Goal: Find specific page/section: Find specific page/section

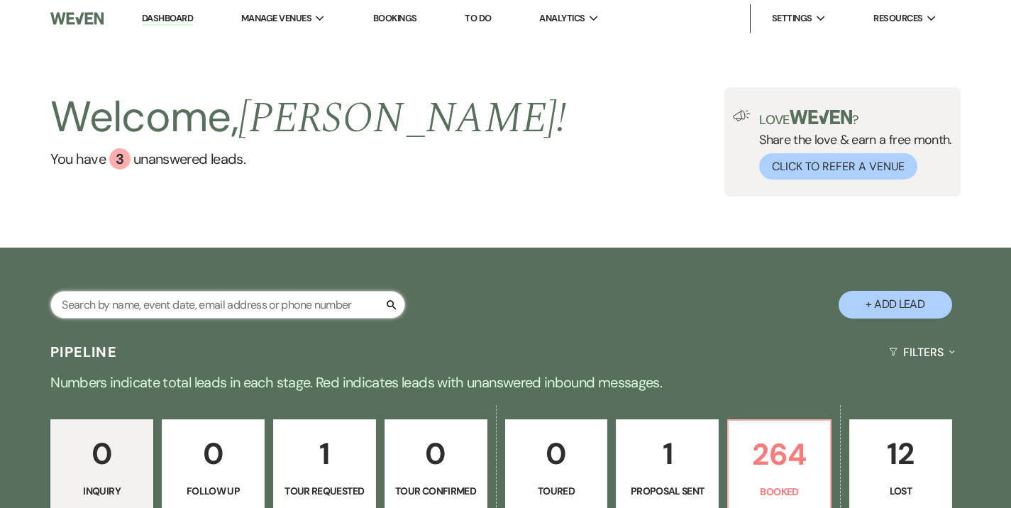
click at [279, 304] on input "text" at bounding box center [227, 305] width 355 height 28
type input "cogsville"
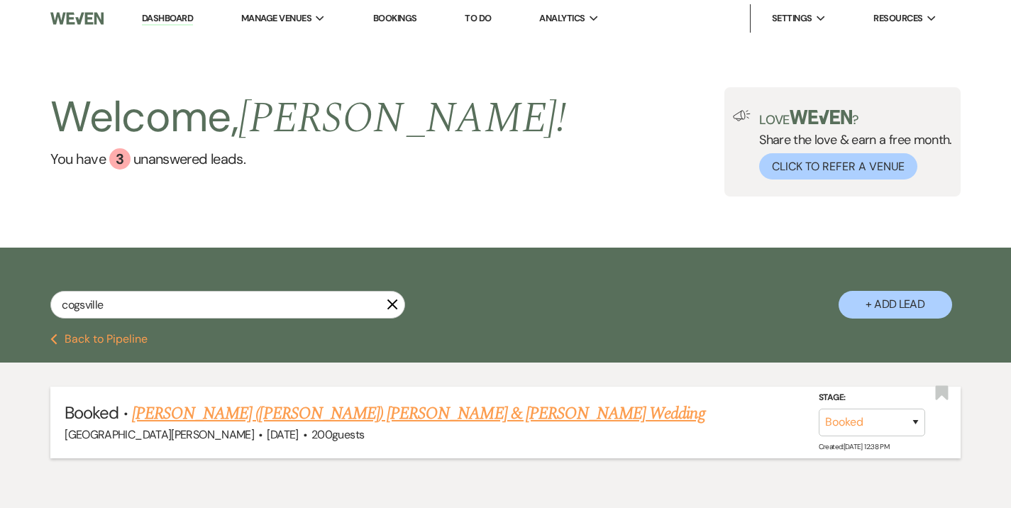
click at [264, 410] on link "[PERSON_NAME] ([PERSON_NAME]) [PERSON_NAME] & [PERSON_NAME] Wedding" at bounding box center [418, 414] width 573 height 26
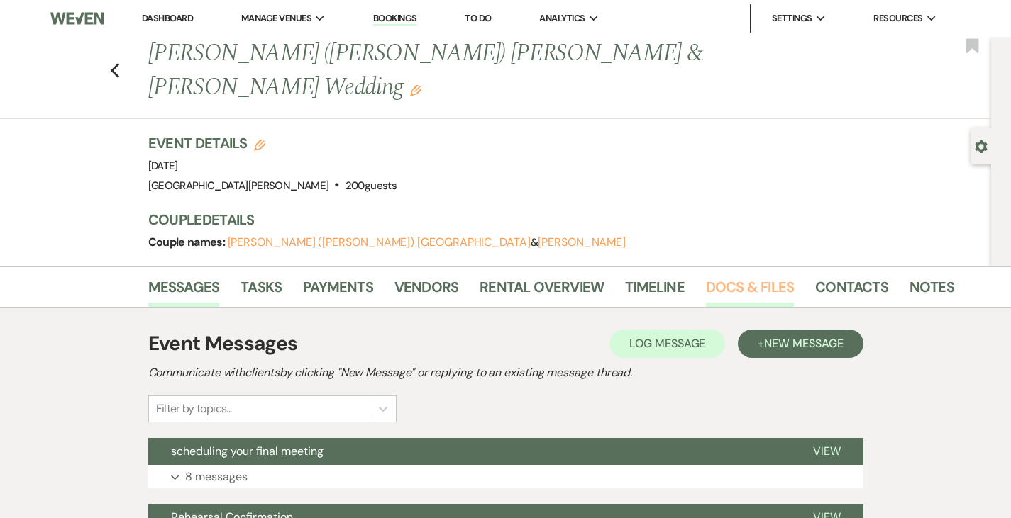
click at [712, 276] on link "Docs & Files" at bounding box center [750, 291] width 88 height 31
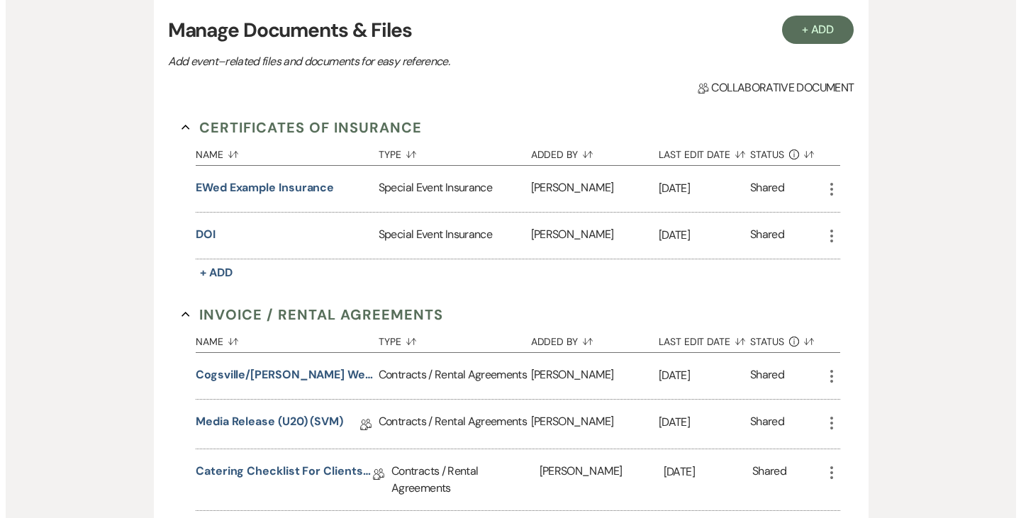
scroll to position [393, 0]
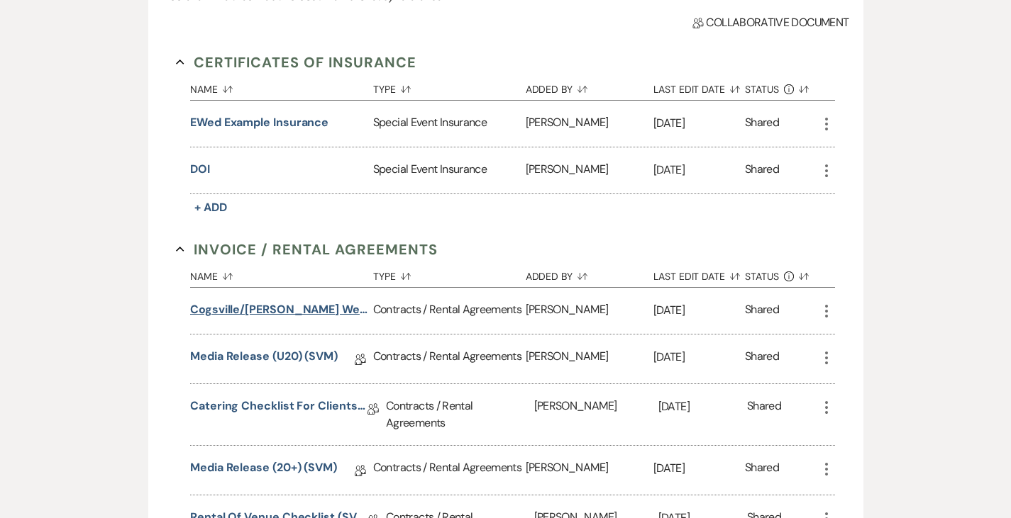
click at [253, 301] on button "Cogsville/[PERSON_NAME] Wedding" at bounding box center [278, 309] width 177 height 17
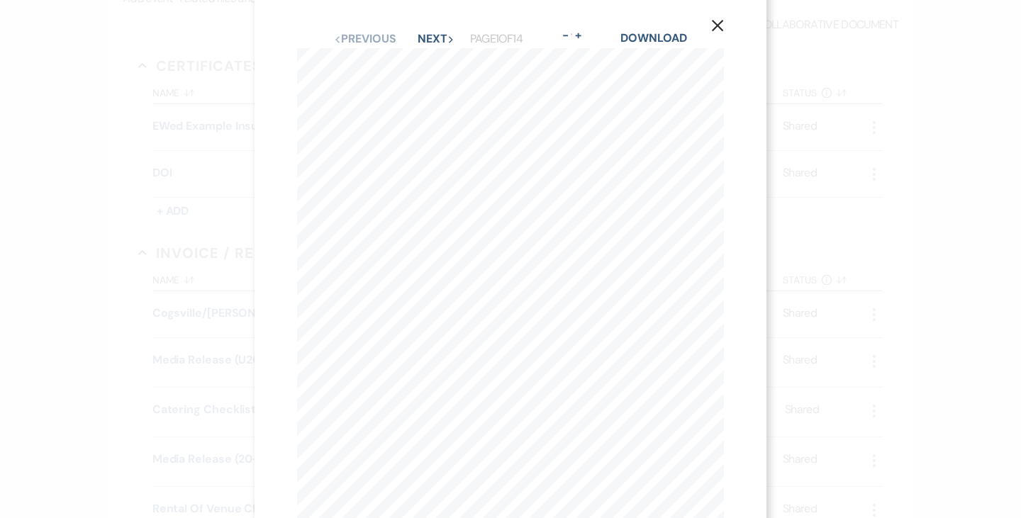
scroll to position [0, 0]
click at [426, 50] on button "Next Next" at bounding box center [436, 51] width 37 height 11
click at [423, 52] on button "Next Next" at bounding box center [435, 51] width 37 height 11
click at [717, 40] on use "button" at bounding box center [717, 38] width 11 height 11
